Goal: Task Accomplishment & Management: Manage account settings

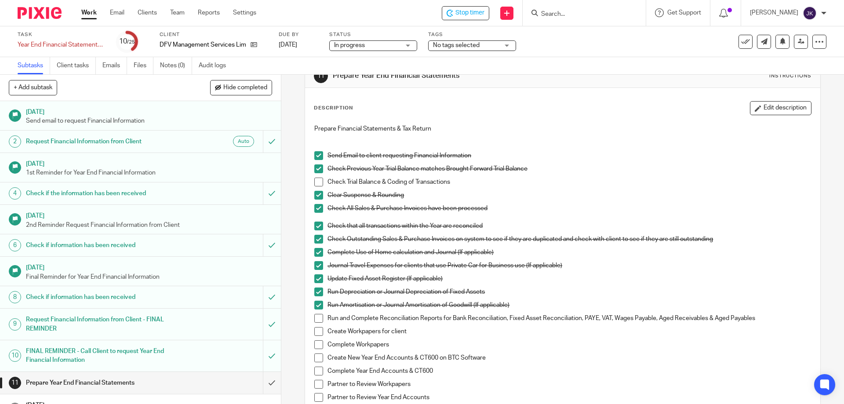
scroll to position [88, 0]
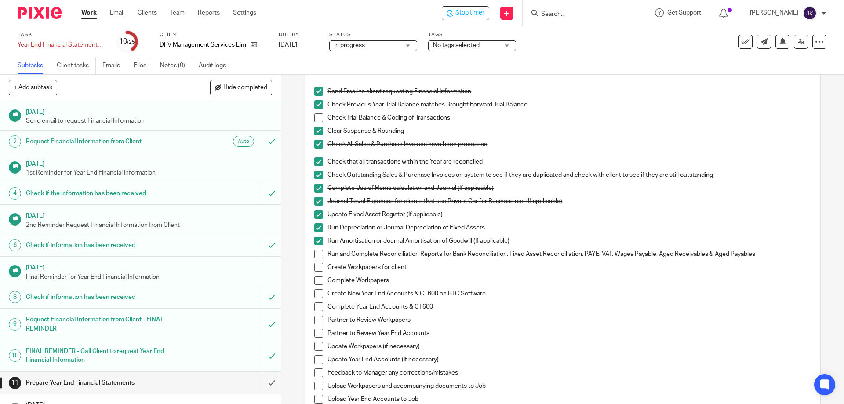
click at [319, 114] on span at bounding box center [318, 117] width 9 height 9
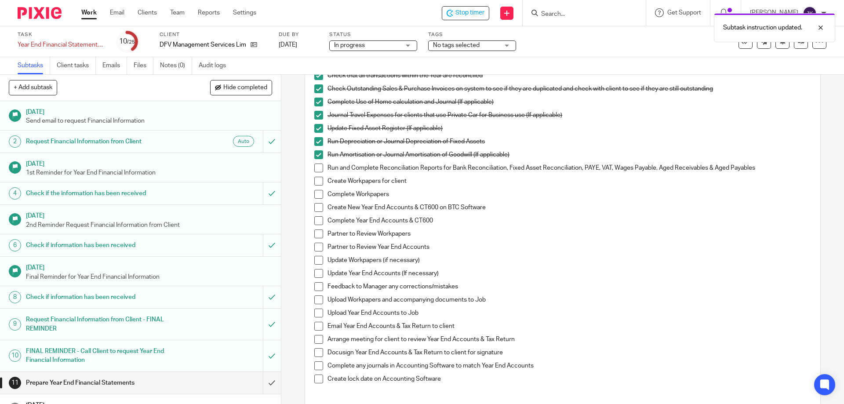
scroll to position [176, 0]
click at [319, 162] on span at bounding box center [318, 166] width 9 height 9
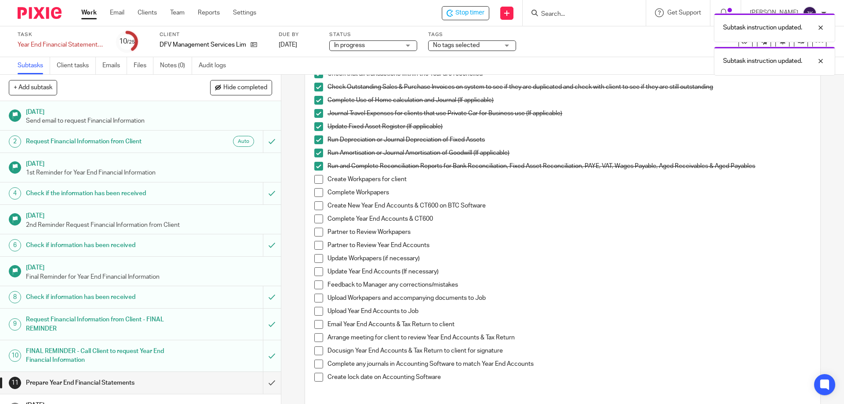
click at [315, 178] on span at bounding box center [318, 179] width 9 height 9
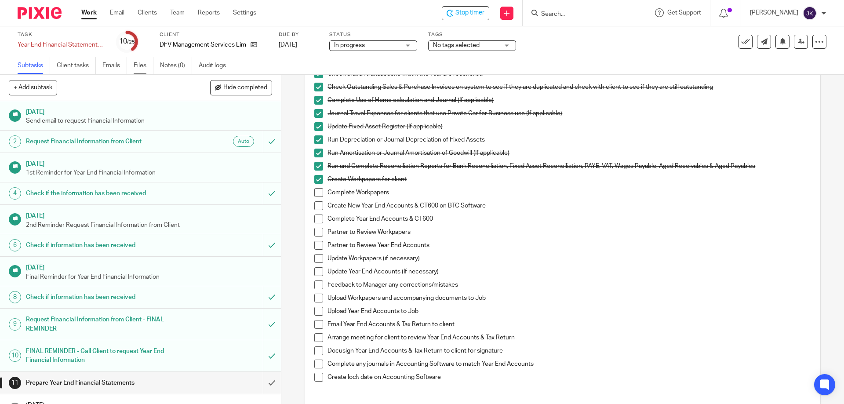
click at [142, 70] on link "Files" at bounding box center [144, 65] width 20 height 17
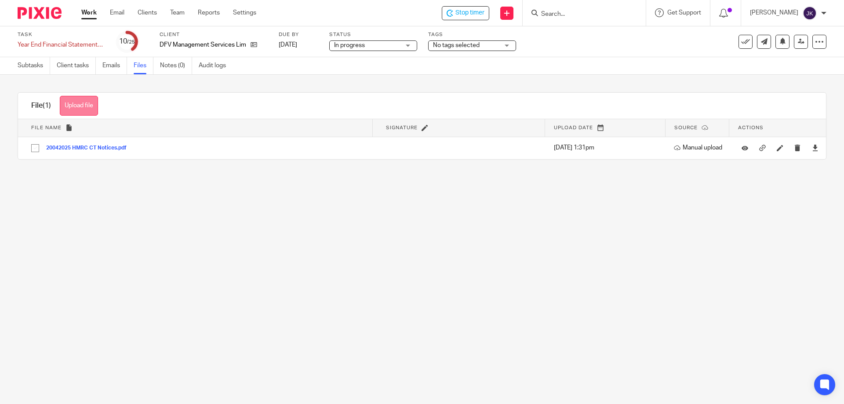
click at [86, 108] on button "Upload file" at bounding box center [79, 106] width 38 height 20
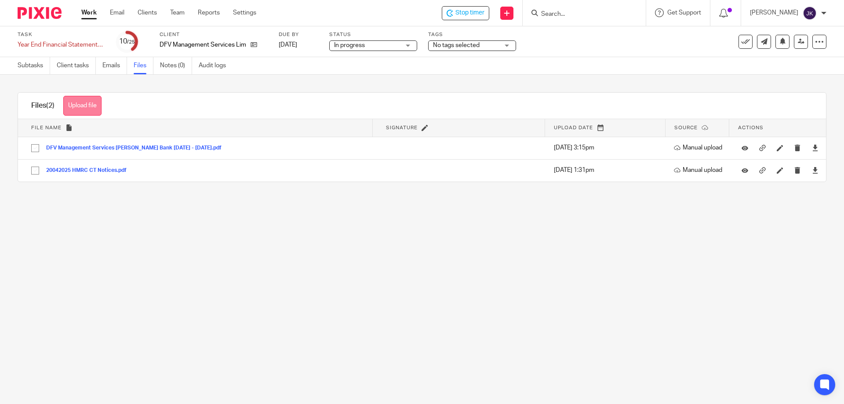
click at [99, 106] on button "Upload file" at bounding box center [82, 106] width 38 height 20
